Goal: Information Seeking & Learning: Learn about a topic

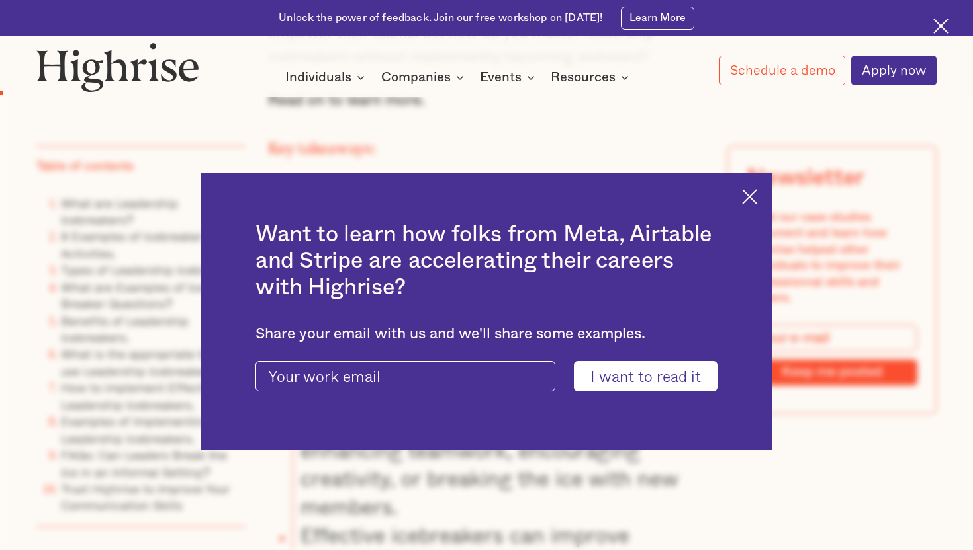
scroll to position [1286, 0]
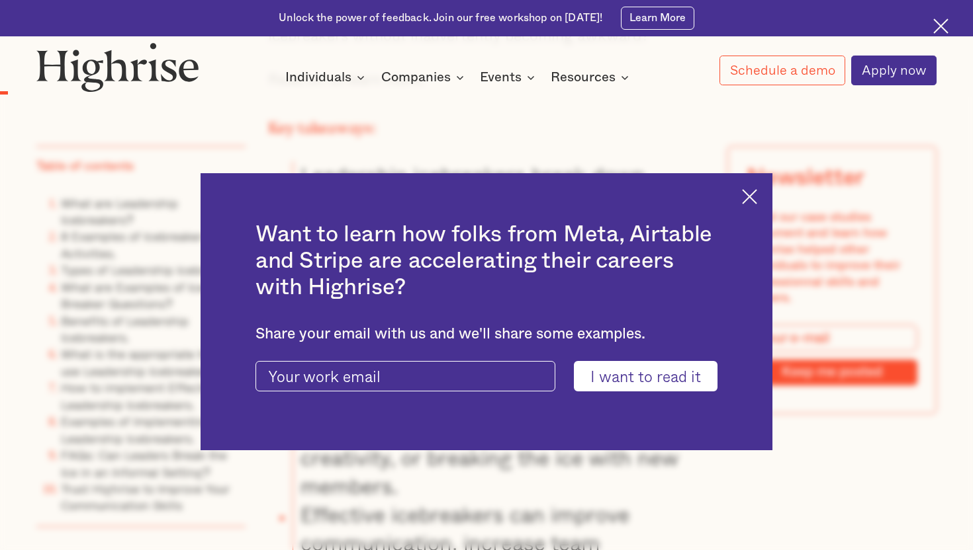
click at [752, 189] on img at bounding box center [749, 196] width 15 height 15
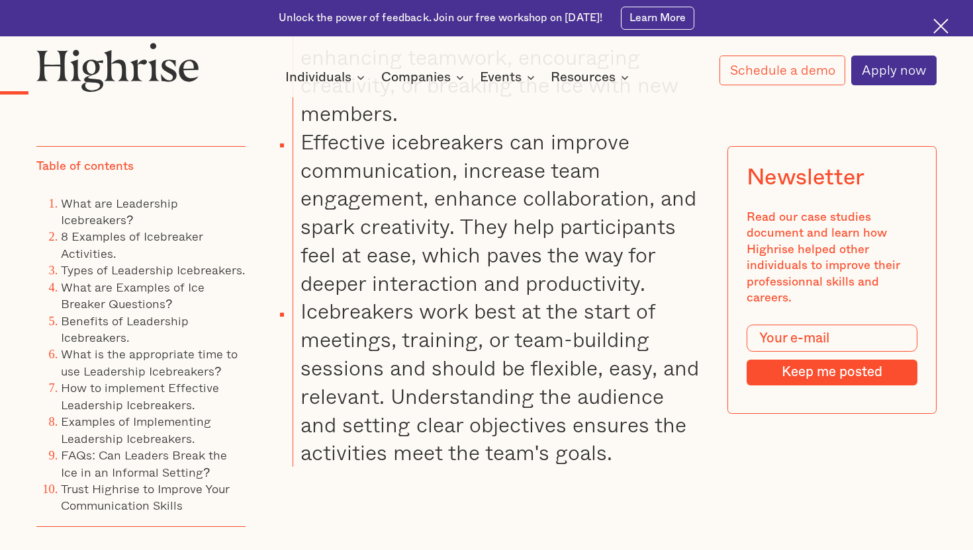
scroll to position [1749, 0]
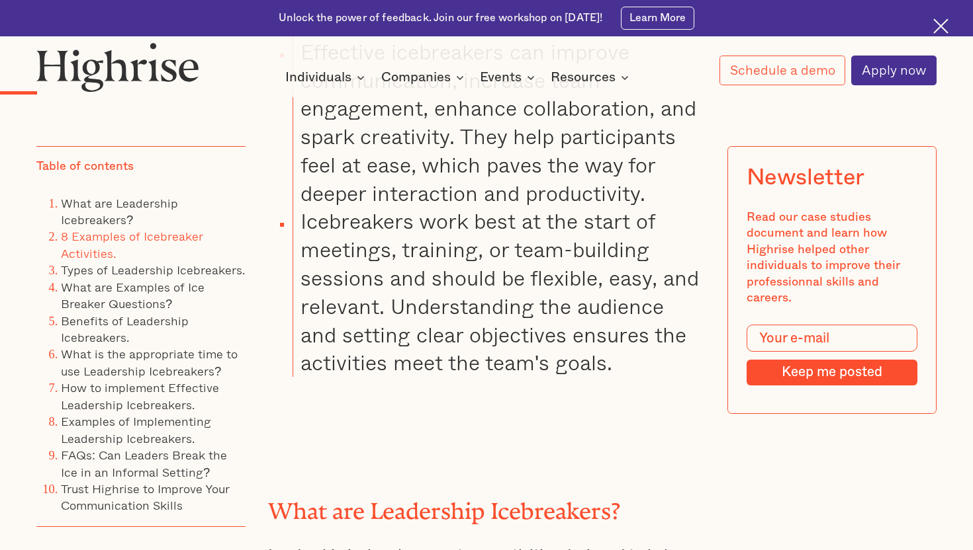
click at [153, 242] on link "8 Examples of Icebreaker Activities." at bounding box center [132, 244] width 142 height 35
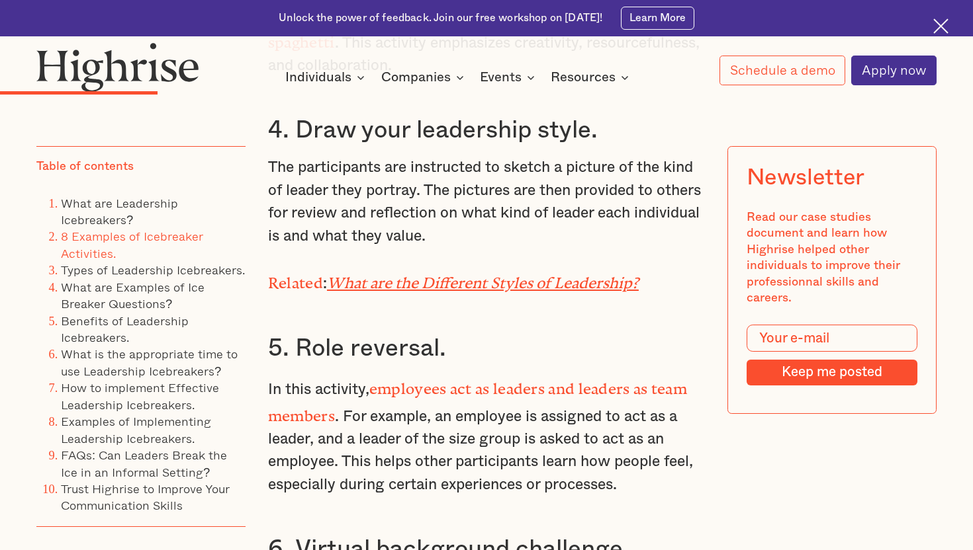
scroll to position [3677, 0]
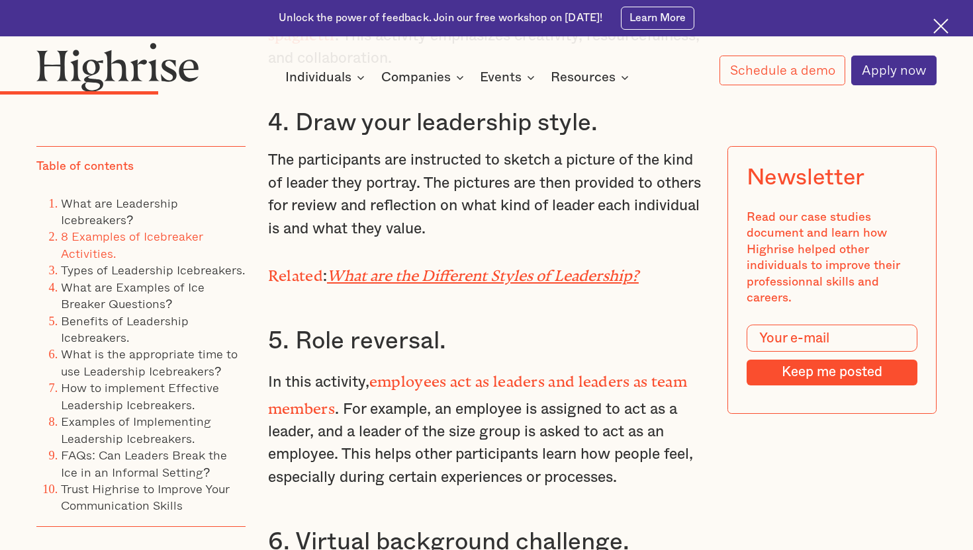
click at [552, 261] on p "Related : What are the Different Styles of Leadership?" at bounding box center [486, 274] width 437 height 26
click at [552, 267] on em "What are the Different Styles of Leadership?" at bounding box center [483, 272] width 312 height 10
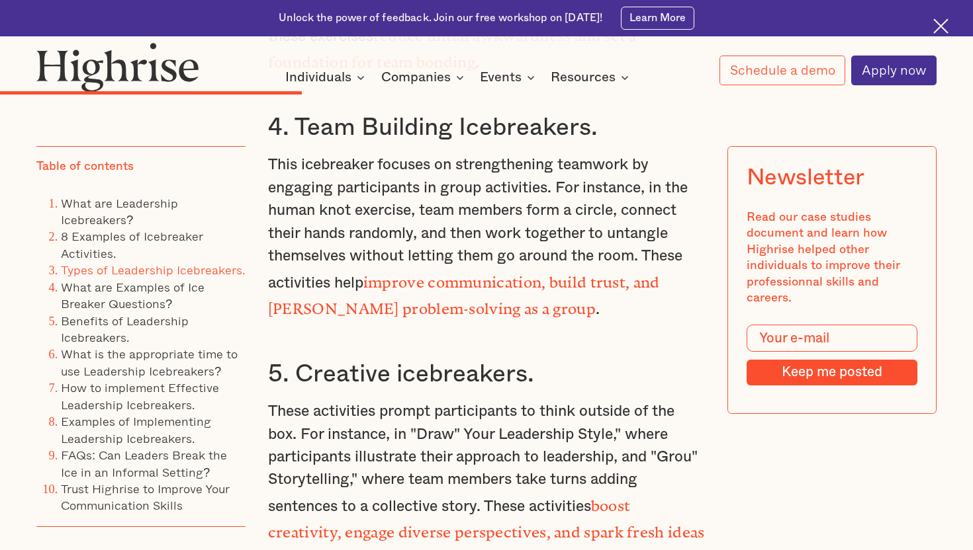
scroll to position [5938, 0]
click at [359, 497] on strong "boost creativity, engage diverse perspectives, and spark fresh ideas within the…" at bounding box center [486, 529] width 437 height 64
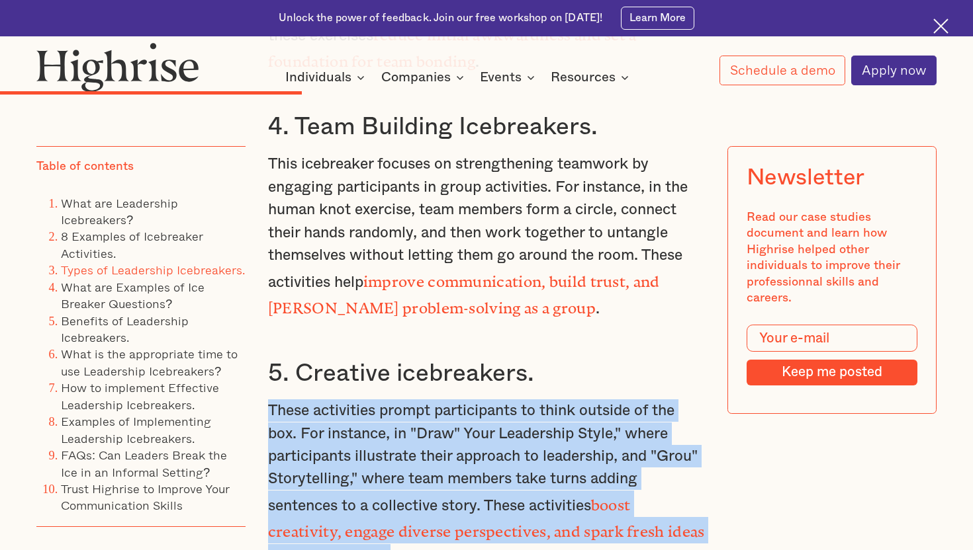
click at [359, 497] on strong "boost creativity, engage diverse perspectives, and spark fresh ideas within the…" at bounding box center [486, 529] width 437 height 64
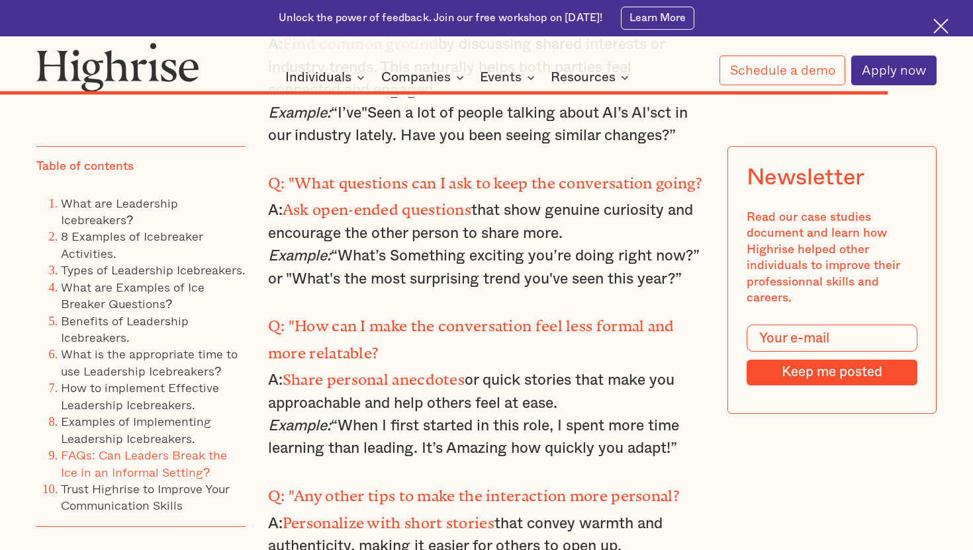
scroll to position [15172, 0]
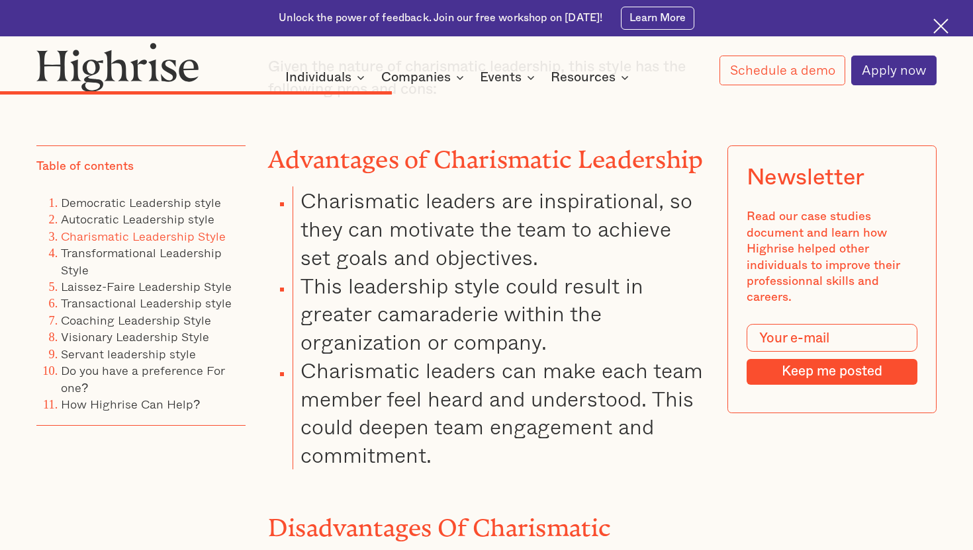
scroll to position [5985, 0]
